Goal: Task Accomplishment & Management: Complete application form

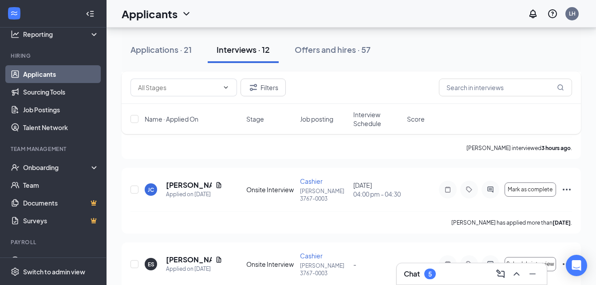
scroll to position [59, 0]
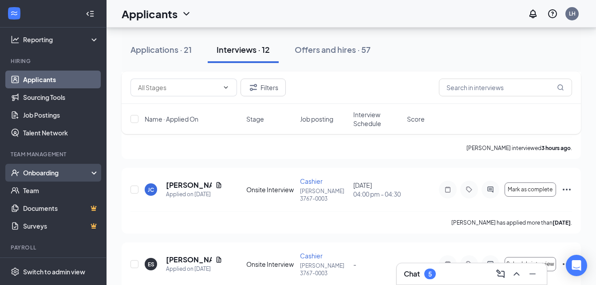
click at [64, 171] on div "Onboarding" at bounding box center [57, 172] width 68 height 9
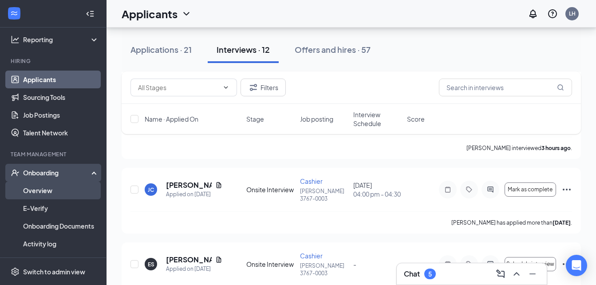
click at [54, 191] on link "Overview" at bounding box center [61, 190] width 76 height 18
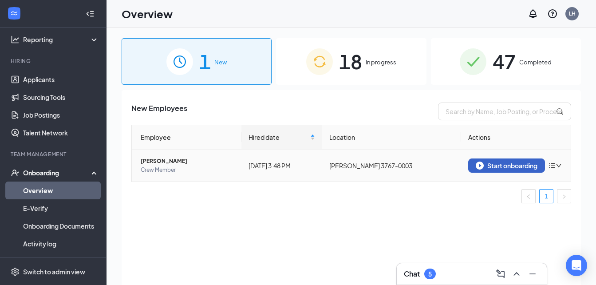
click at [496, 165] on div "Start onboarding" at bounding box center [507, 165] width 62 height 8
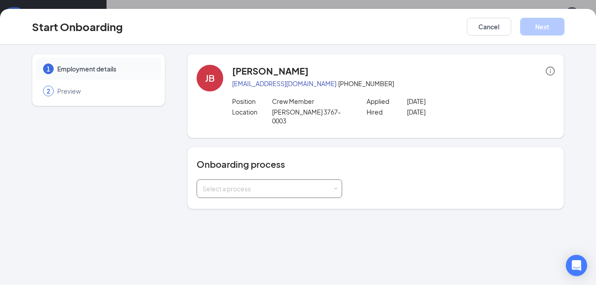
drag, startPoint x: 242, startPoint y: 176, endPoint x: 253, endPoint y: 176, distance: 11.1
click at [242, 184] on div "Select a process" at bounding box center [267, 188] width 130 height 9
click at [250, 211] on li "Little Caesars" at bounding box center [269, 215] width 146 height 16
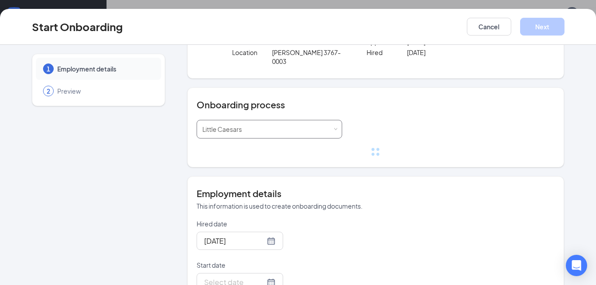
scroll to position [74, 0]
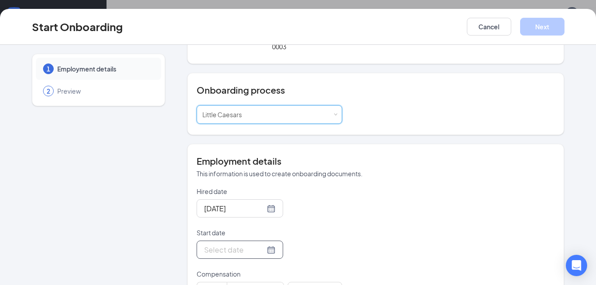
click at [261, 244] on div at bounding box center [239, 249] width 71 height 11
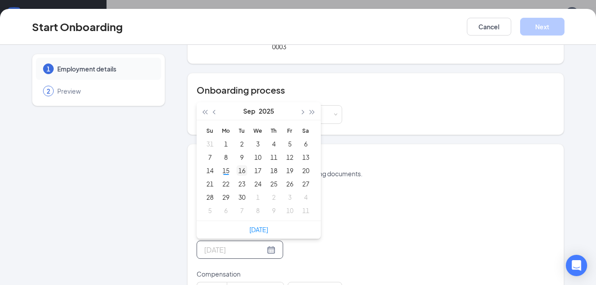
type input "[DATE]"
click at [238, 165] on div "16" at bounding box center [241, 170] width 11 height 11
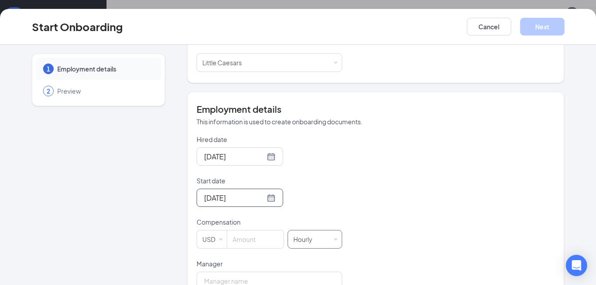
scroll to position [148, 0]
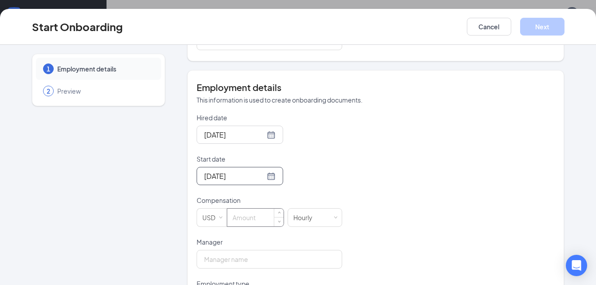
click at [235, 211] on input at bounding box center [255, 218] width 56 height 18
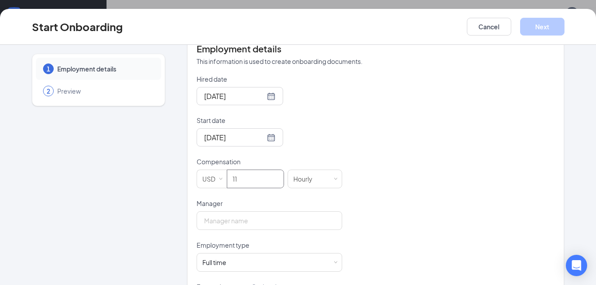
scroll to position [192, 0]
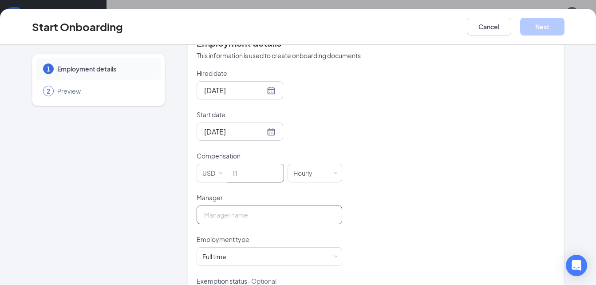
type input "11"
click at [254, 205] on input "Manager" at bounding box center [270, 214] width 146 height 19
type input "[PERSON_NAME]"
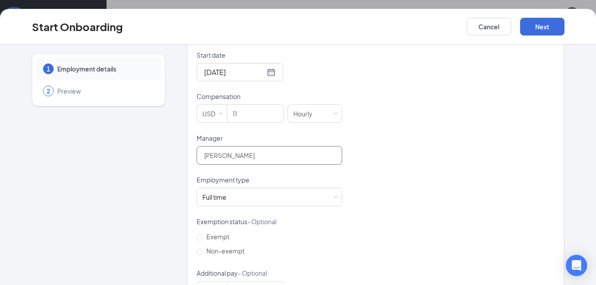
scroll to position [277, 0]
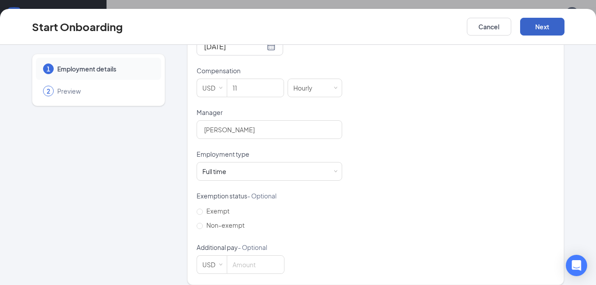
click at [542, 23] on button "Next" at bounding box center [542, 27] width 44 height 18
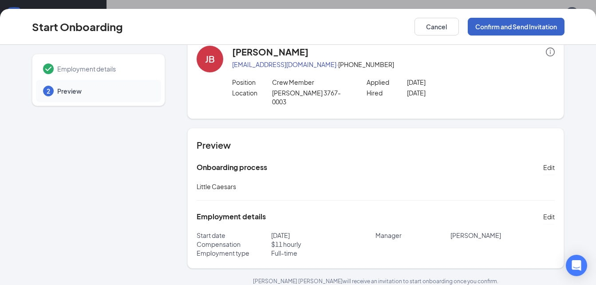
click at [528, 26] on button "Confirm and Send Invitation" at bounding box center [516, 27] width 97 height 18
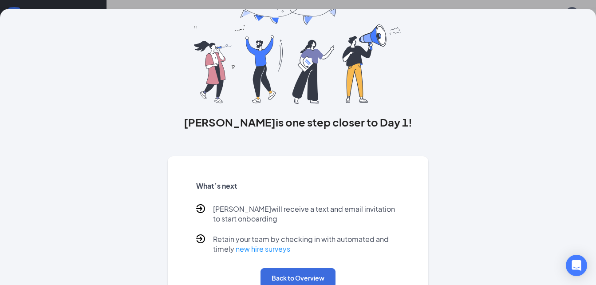
scroll to position [59, 0]
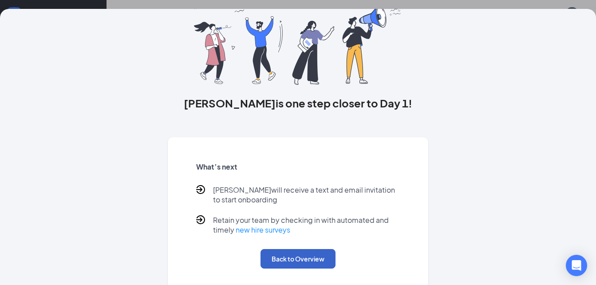
click at [315, 268] on button "Back to Overview" at bounding box center [297, 259] width 75 height 20
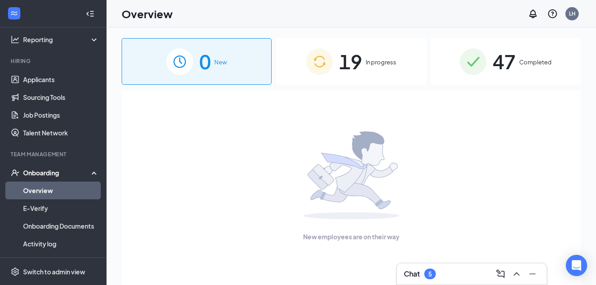
click at [45, 186] on link "Overview" at bounding box center [61, 190] width 76 height 18
click at [60, 173] on div "Onboarding" at bounding box center [57, 172] width 68 height 9
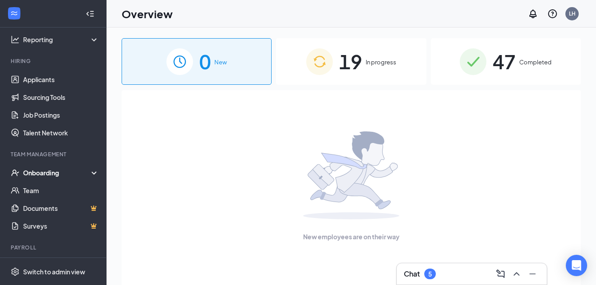
click at [73, 173] on div "Onboarding" at bounding box center [57, 172] width 68 height 9
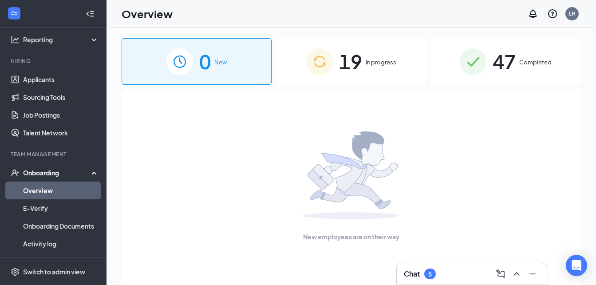
click at [384, 64] on span "In progress" at bounding box center [381, 62] width 31 height 9
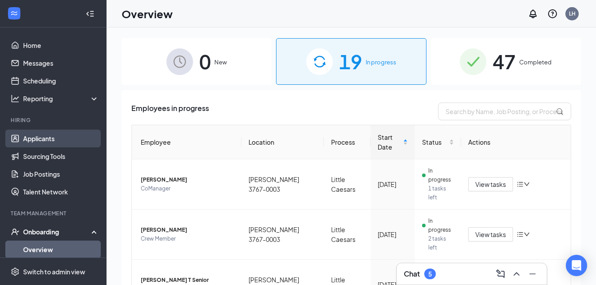
click at [51, 138] on link "Applicants" at bounding box center [61, 139] width 76 height 18
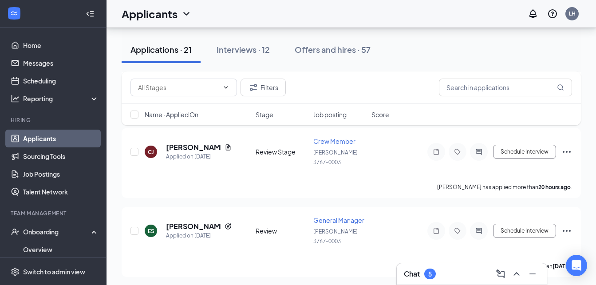
scroll to position [252, 0]
